Goal: Transaction & Acquisition: Purchase product/service

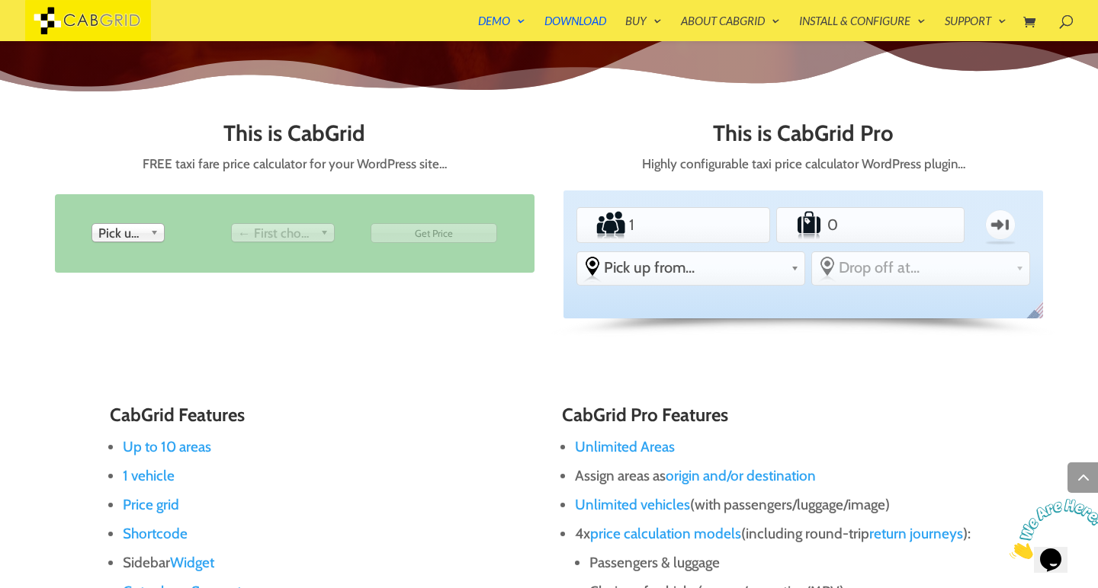
scroll to position [813, 0]
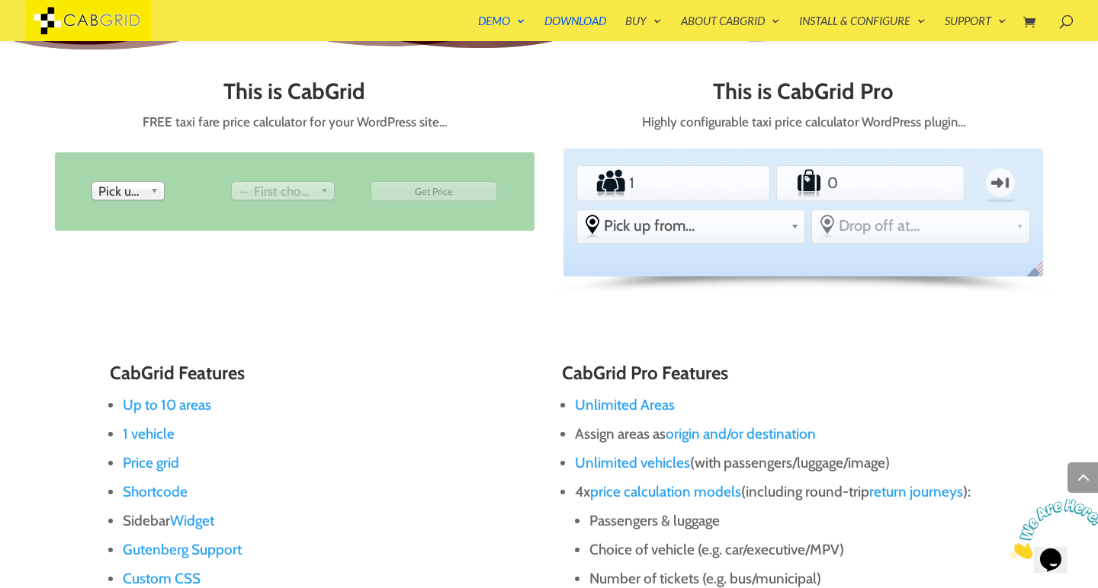
click at [147, 182] on link "Pick up from" at bounding box center [127, 190] width 73 height 19
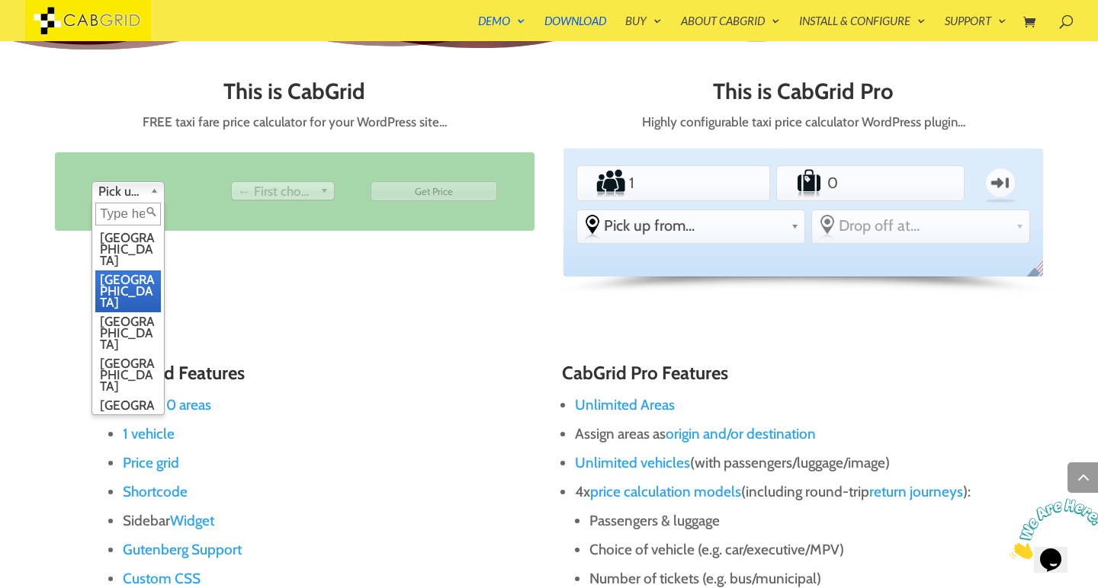
click at [130, 271] on li "Birmingham" at bounding box center [128, 292] width 66 height 42
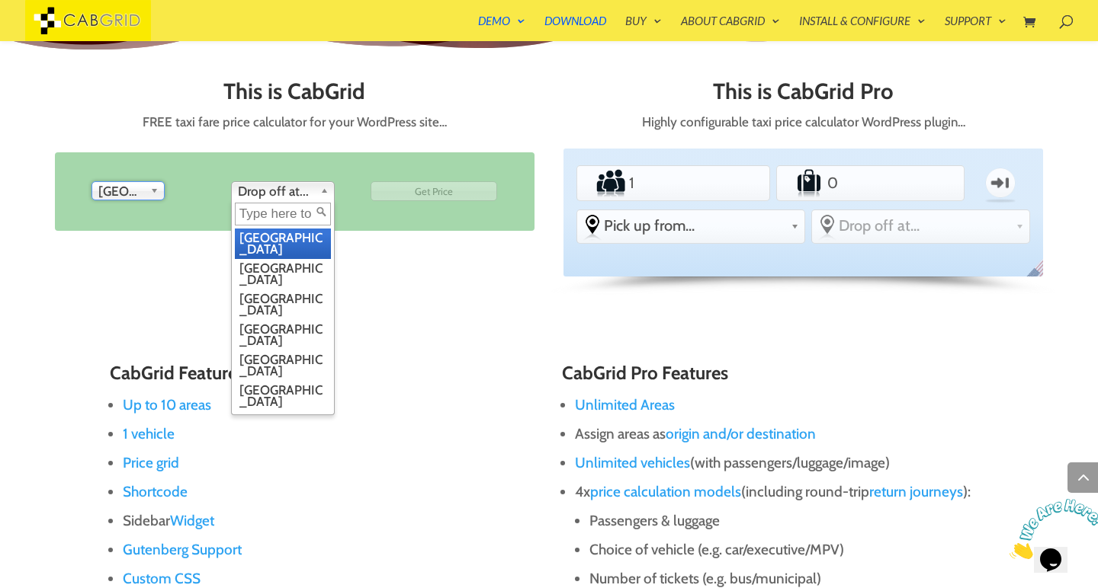
click at [281, 196] on div "Drop off at... London Birmingham Manchester Edinburgh Leeds Bristol Glasgow Car…" at bounding box center [283, 190] width 104 height 19
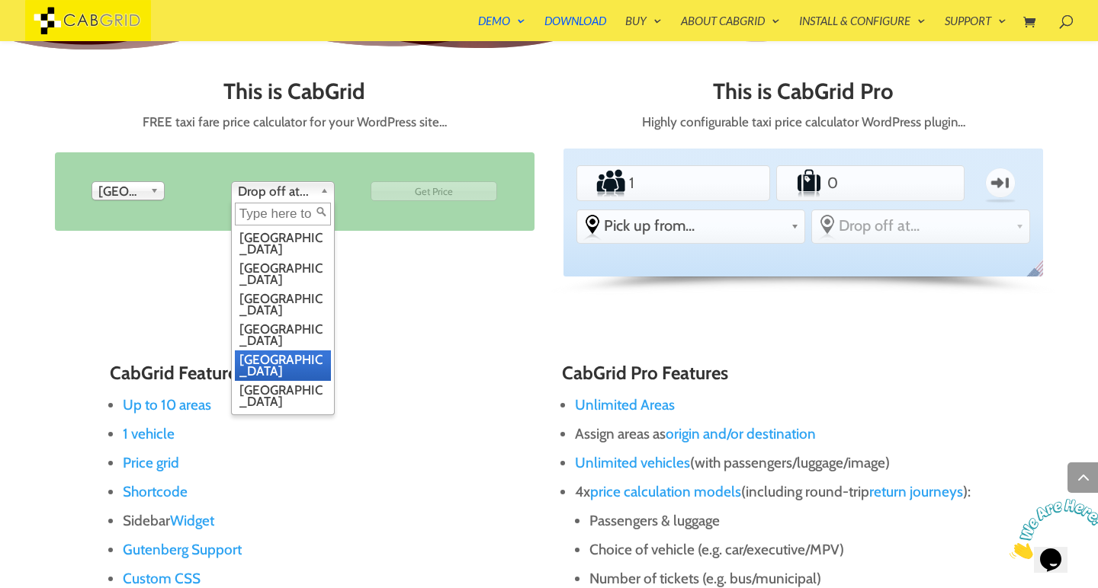
click at [278, 351] on li "Leeds" at bounding box center [283, 366] width 96 height 30
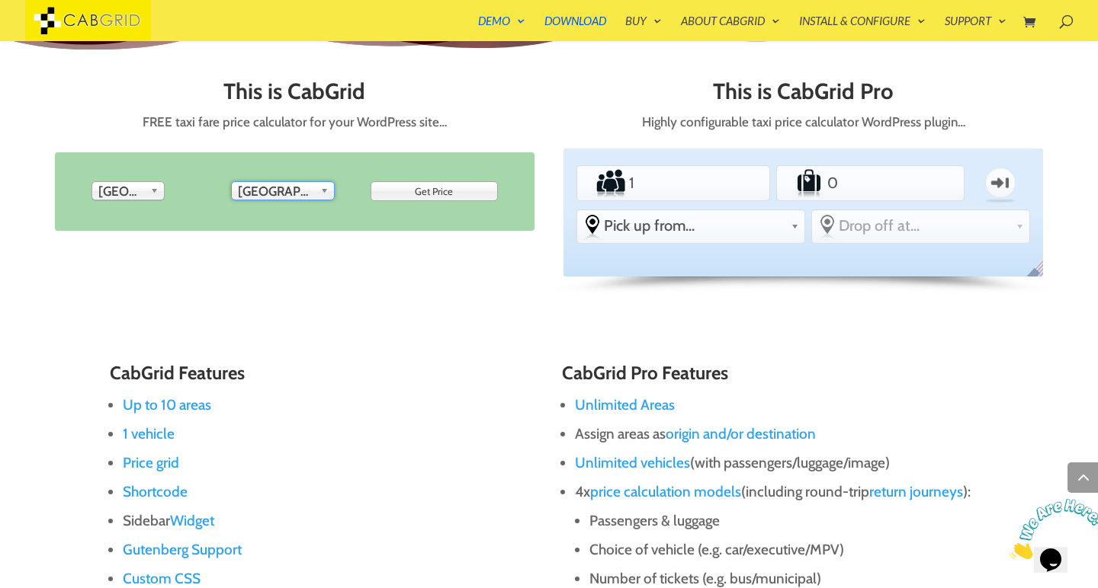
click at [462, 189] on input "Get Price" at bounding box center [433, 191] width 127 height 20
type input "Get Price"
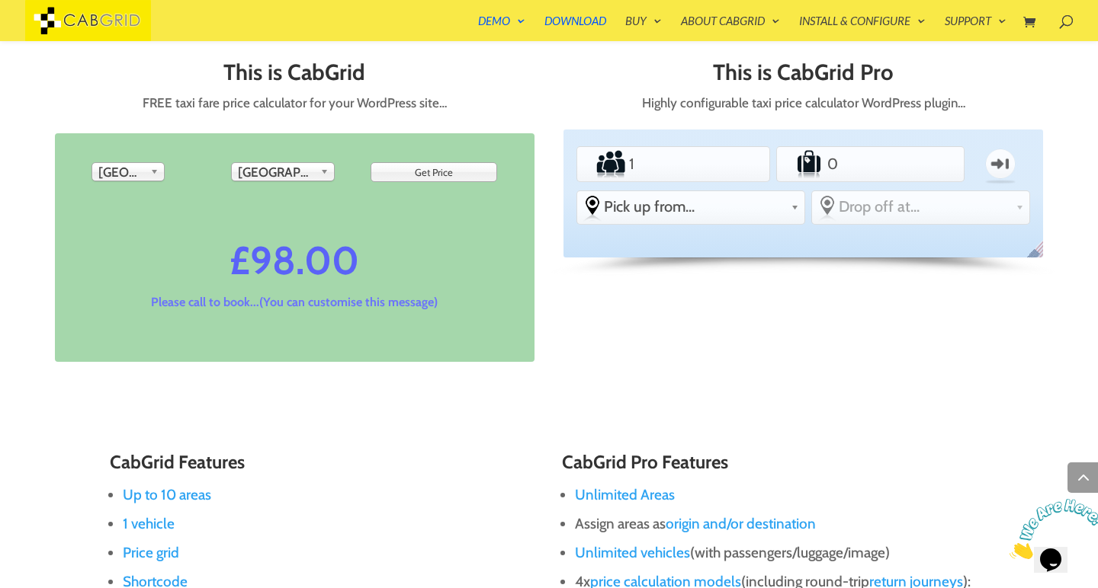
scroll to position [820, 0]
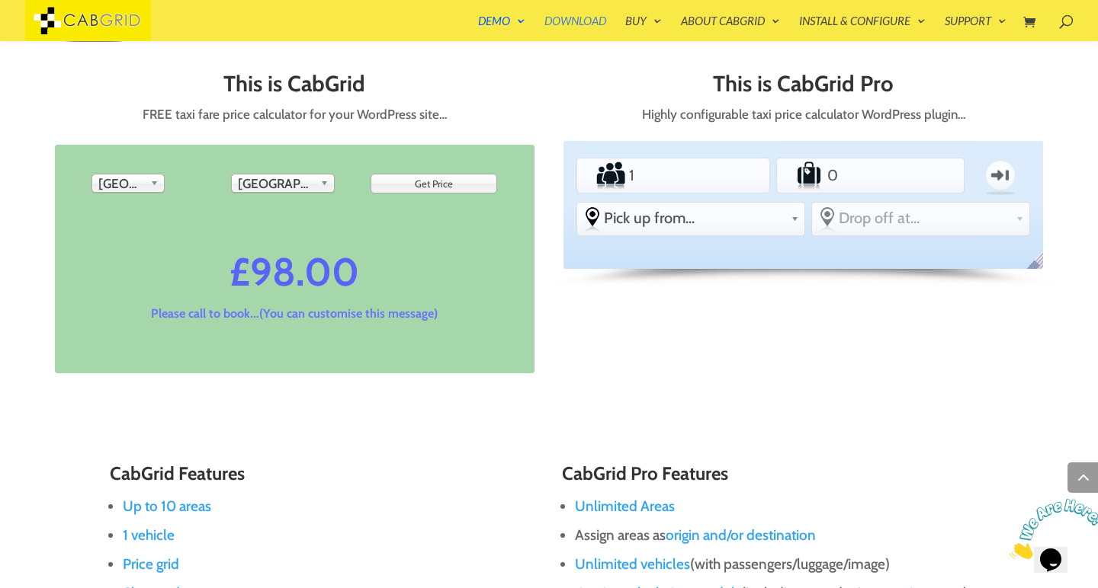
click at [581, 27] on link "Download" at bounding box center [575, 28] width 62 height 26
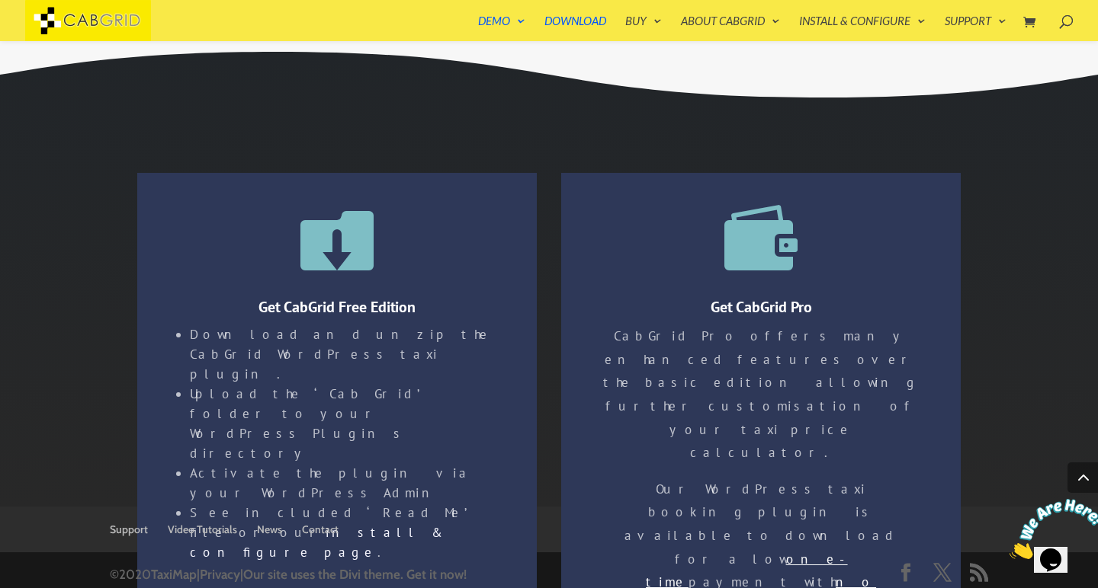
scroll to position [2764, 0]
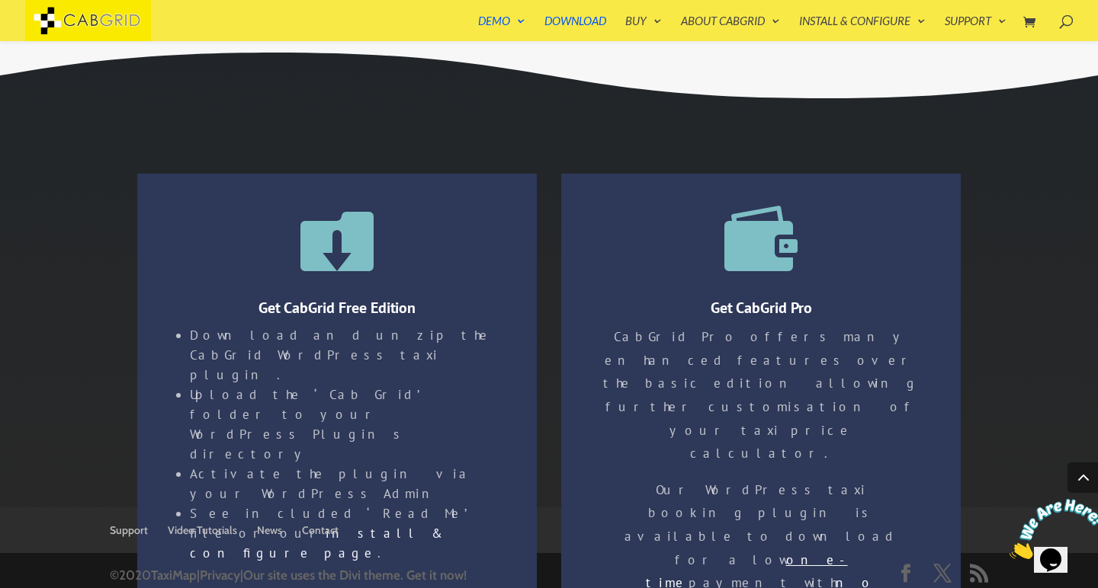
click at [781, 574] on div "Facebook X RSS ©2020 TaxiMap | Privacy | Our site uses the Divi theme. Get it n…" at bounding box center [549, 580] width 878 height 30
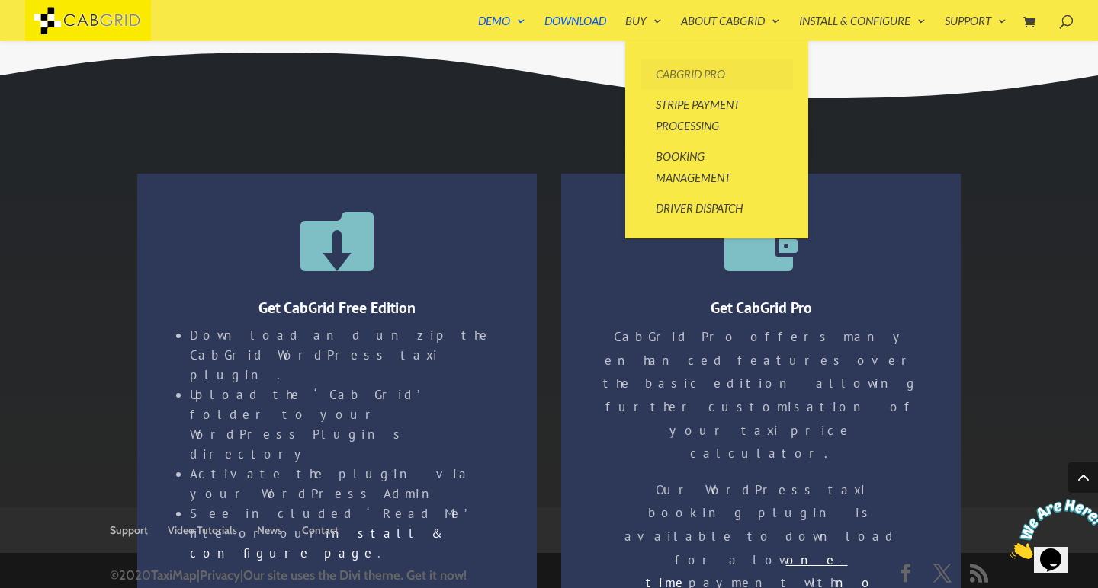
click at [655, 69] on link "CabGrid Pro" at bounding box center [716, 74] width 152 height 30
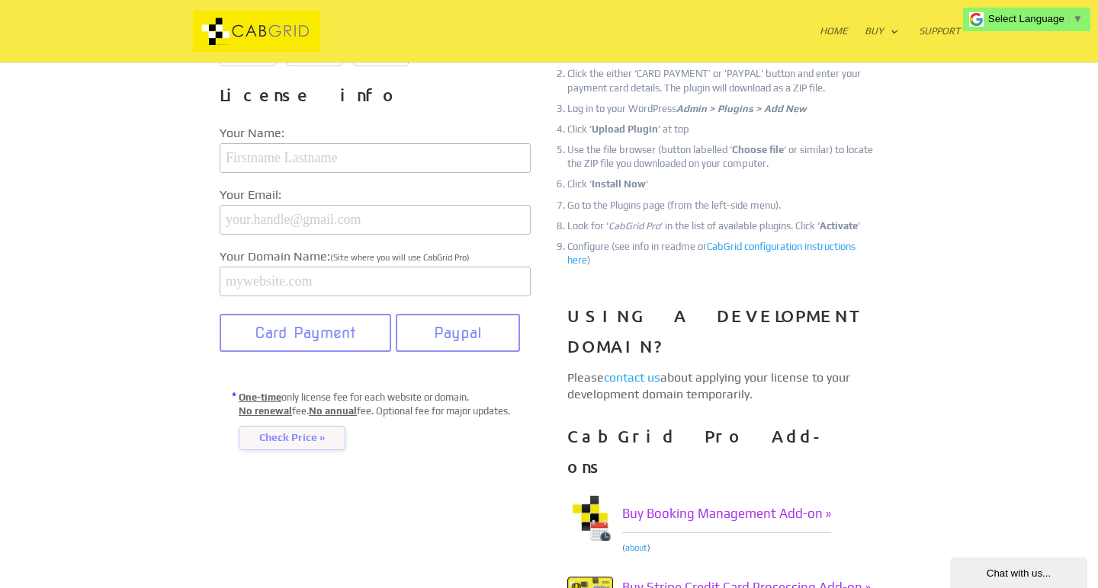
scroll to position [307, 0]
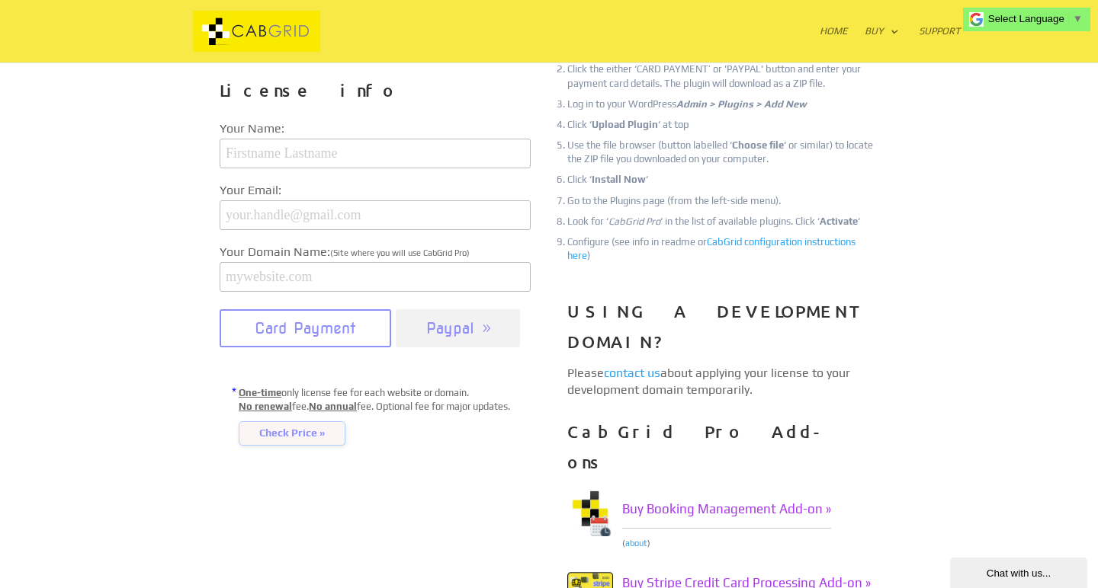
click at [453, 345] on button "Paypal" at bounding box center [458, 328] width 124 height 38
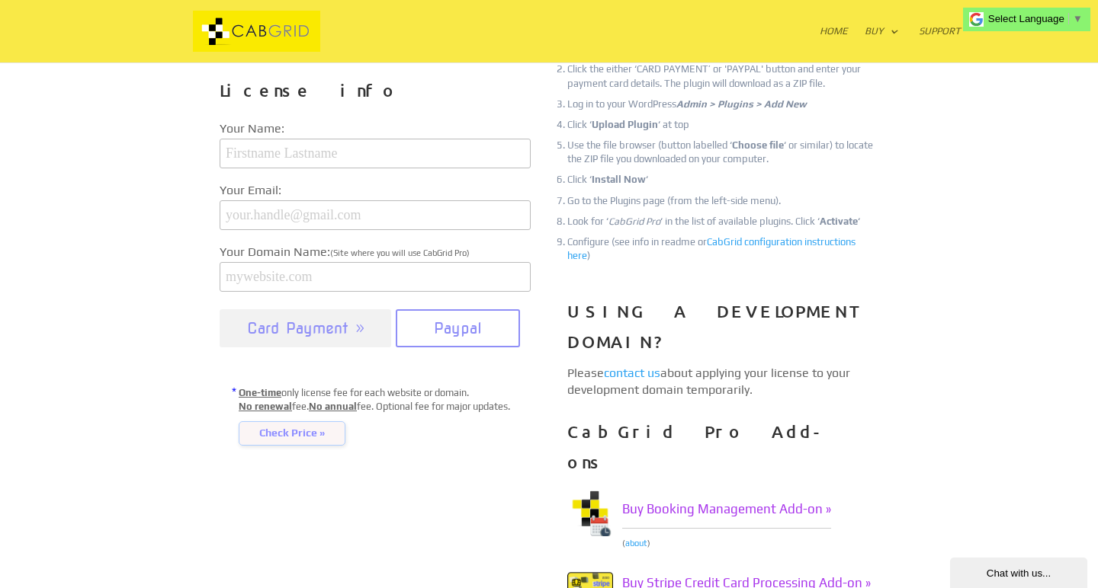
click at [312, 348] on button "Card Payment" at bounding box center [306, 328] width 172 height 38
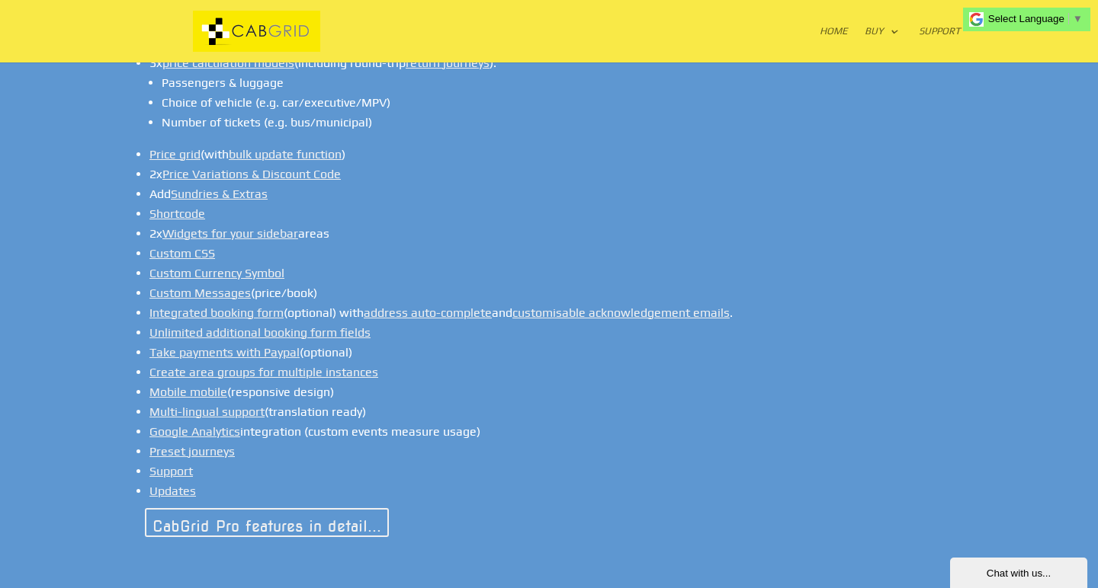
scroll to position [1248, 0]
click at [217, 513] on link "CabGrid Pro features in detail..." at bounding box center [283, 526] width 277 height 26
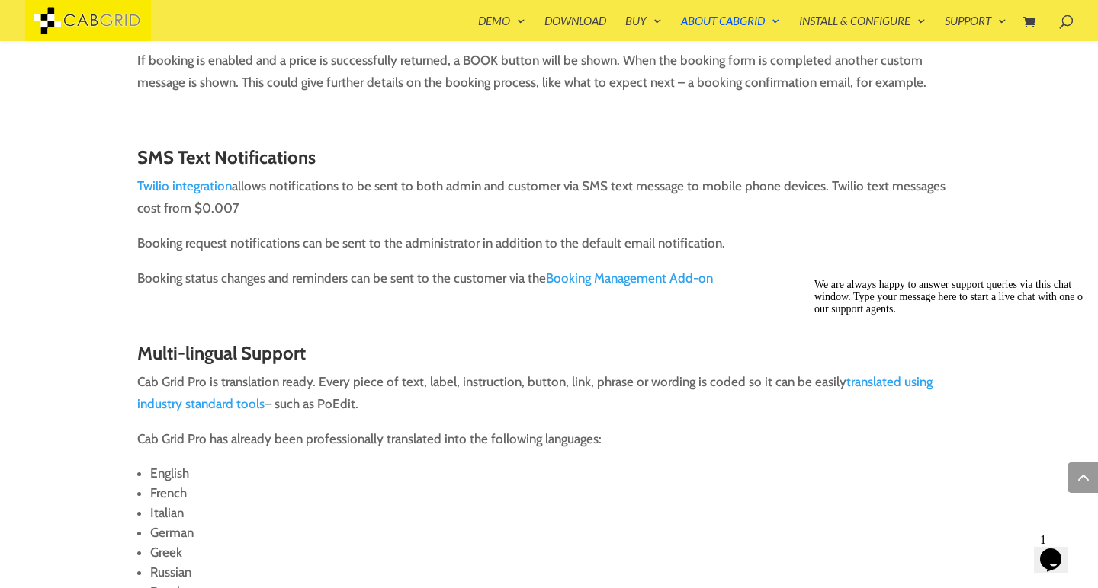
scroll to position [4602, 0]
